Goal: Information Seeking & Learning: Learn about a topic

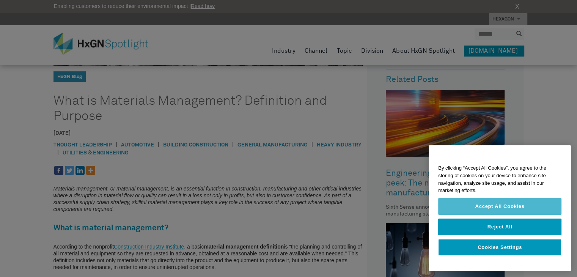
click at [490, 209] on button "Accept All Cookies" at bounding box center [499, 206] width 123 height 17
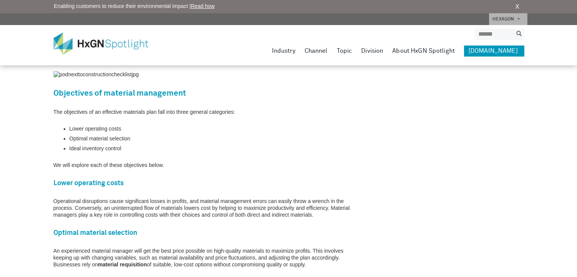
scroll to position [661, 0]
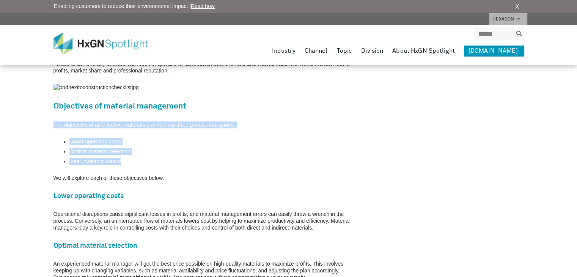
drag, startPoint x: 53, startPoint y: 124, endPoint x: 135, endPoint y: 157, distance: 88.2
click at [135, 157] on div "Materials management, or material management, is an essential function in const…" at bounding box center [208, 179] width 310 height 971
copy div "The objectives of an effective materials plan fall into three general categorie…"
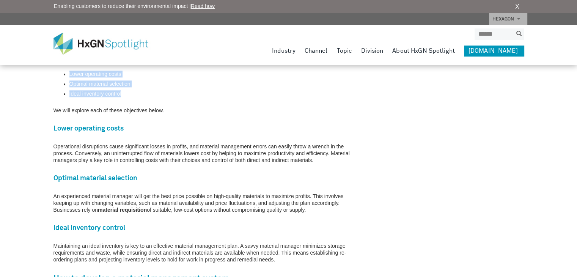
scroll to position [736, 0]
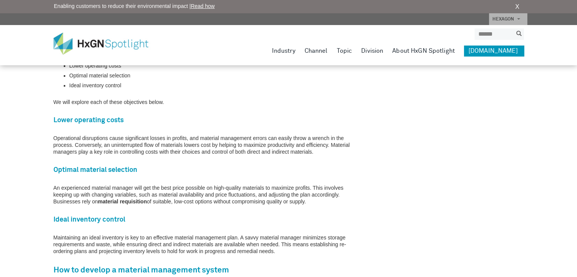
click at [204, 119] on h3 "Lower operating costs" at bounding box center [208, 120] width 310 height 10
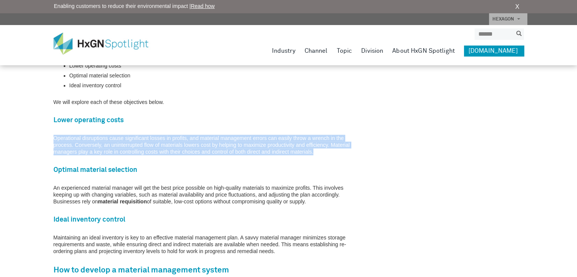
drag, startPoint x: 54, startPoint y: 138, endPoint x: 320, endPoint y: 152, distance: 266.6
click at [320, 152] on p "Operational disruptions cause significant losses in profits, and material manag…" at bounding box center [208, 145] width 310 height 20
copy p "Operational disruptions cause significant losses in profits, and material manag…"
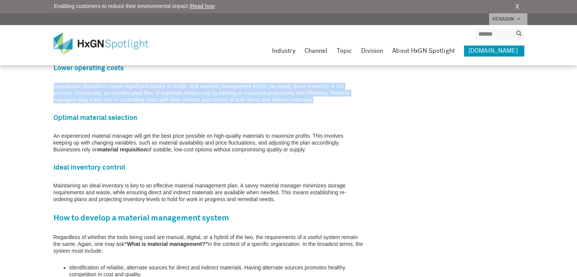
scroll to position [812, 0]
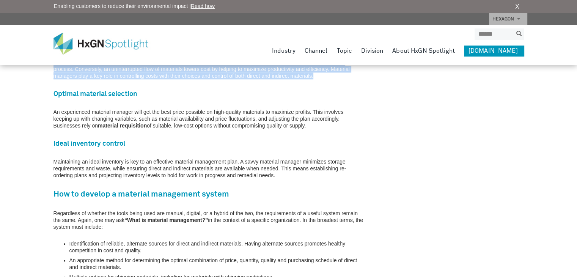
drag, startPoint x: 53, startPoint y: 110, endPoint x: 311, endPoint y: 124, distance: 258.6
click at [311, 124] on p "An experienced material manager will get the best price possible on high-qualit…" at bounding box center [208, 118] width 310 height 20
copy p "An experienced material manager will get the best price possible on high-qualit…"
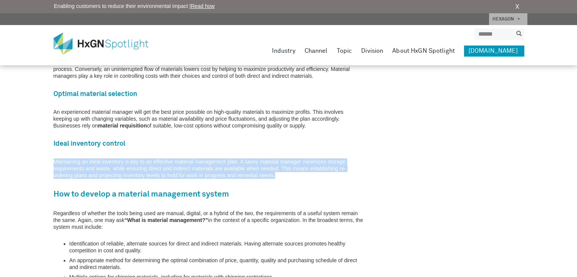
drag, startPoint x: 53, startPoint y: 160, endPoint x: 291, endPoint y: 178, distance: 238.5
click at [291, 178] on p "Maintaining an ideal inventory is key to an effective material management plan.…" at bounding box center [208, 168] width 310 height 20
copy p "Maintaining an ideal inventory is key to an effective material management plan.…"
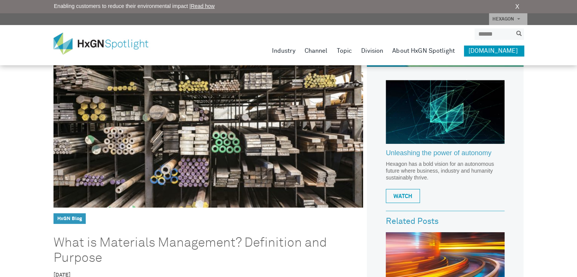
scroll to position [0, 0]
